Goal: Submit feedback/report problem

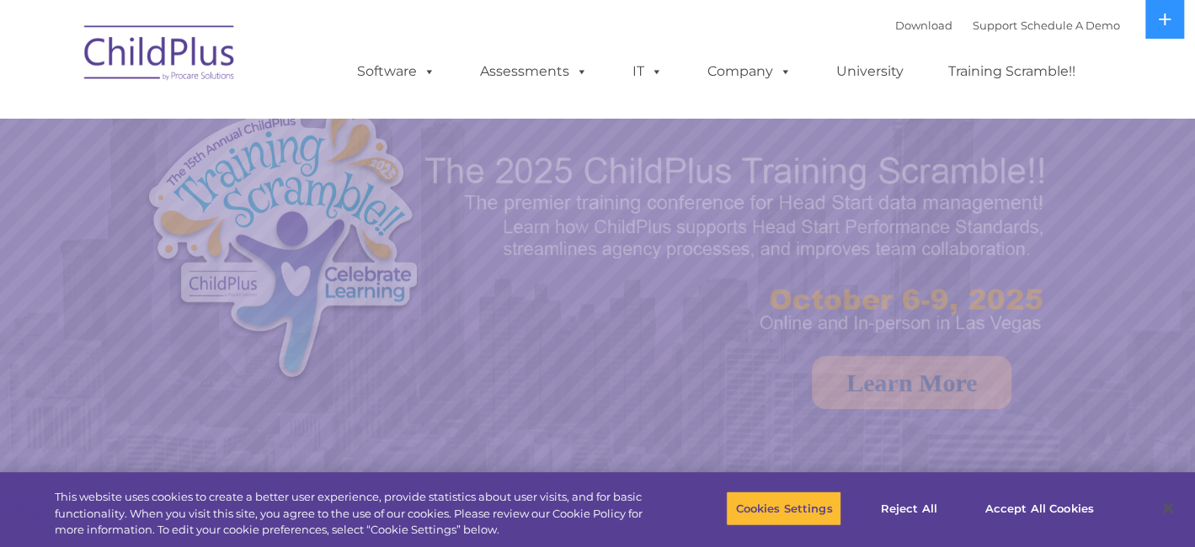
select select "MEDIUM"
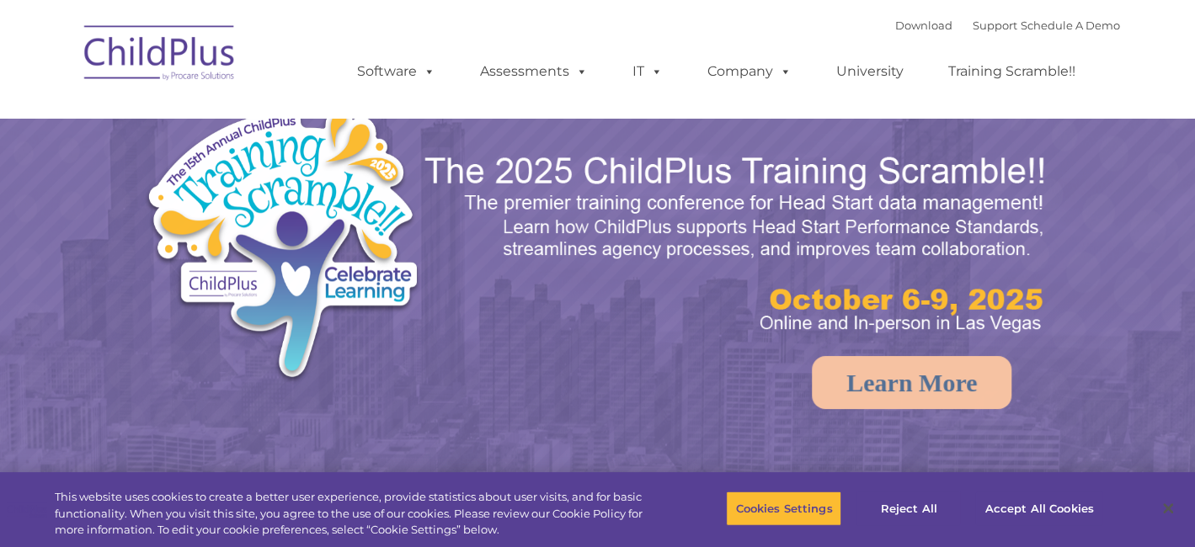
select select "MEDIUM"
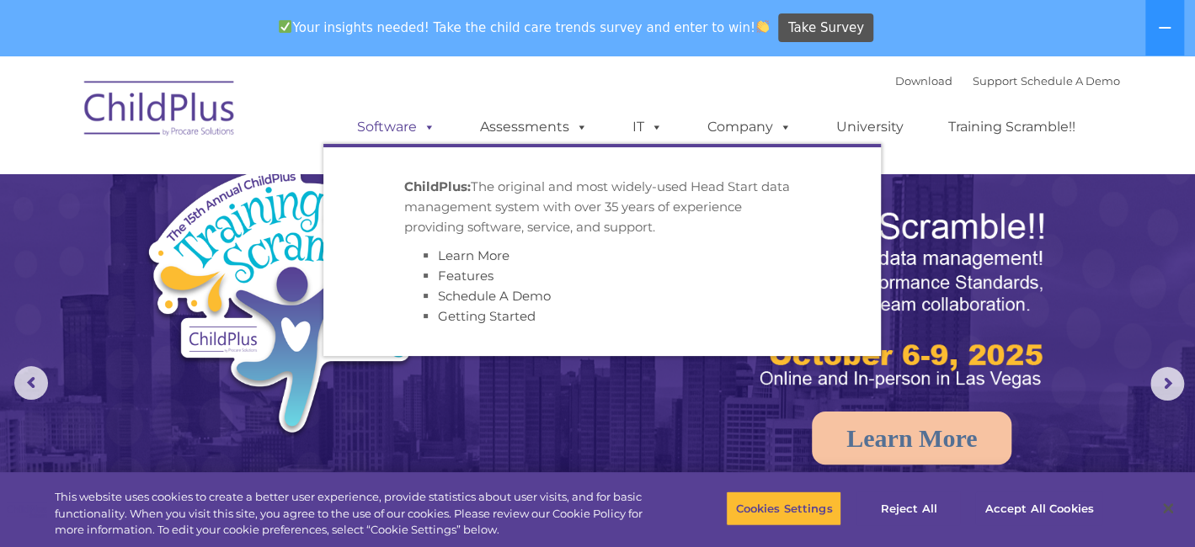
click at [420, 133] on span at bounding box center [426, 127] width 19 height 16
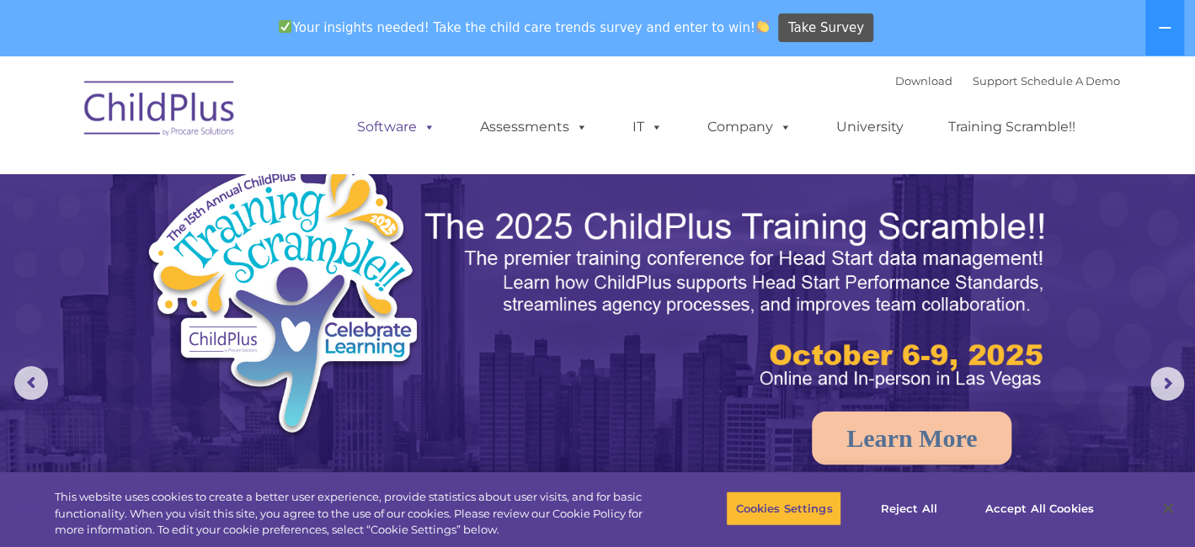
click at [420, 133] on span at bounding box center [426, 127] width 19 height 16
